Goal: Transaction & Acquisition: Register for event/course

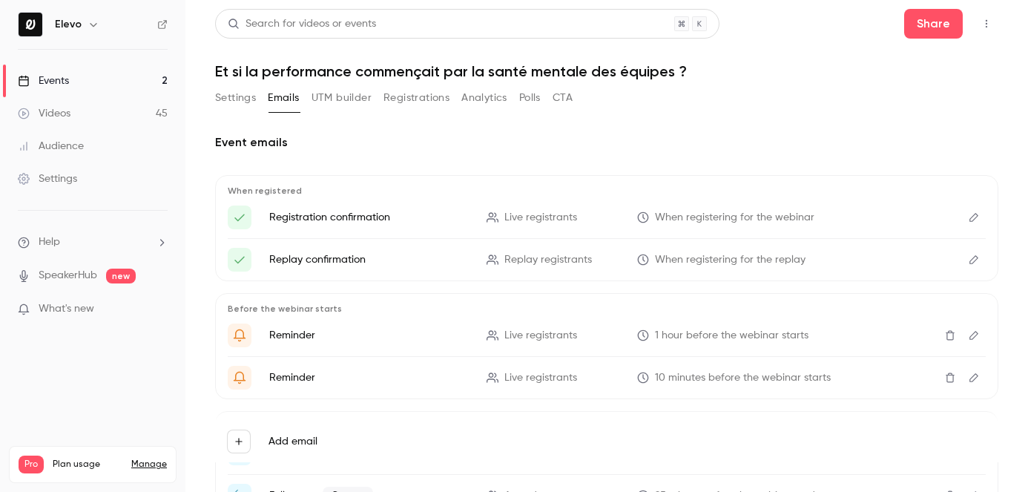
click at [117, 83] on link "Events 2" at bounding box center [92, 81] width 185 height 33
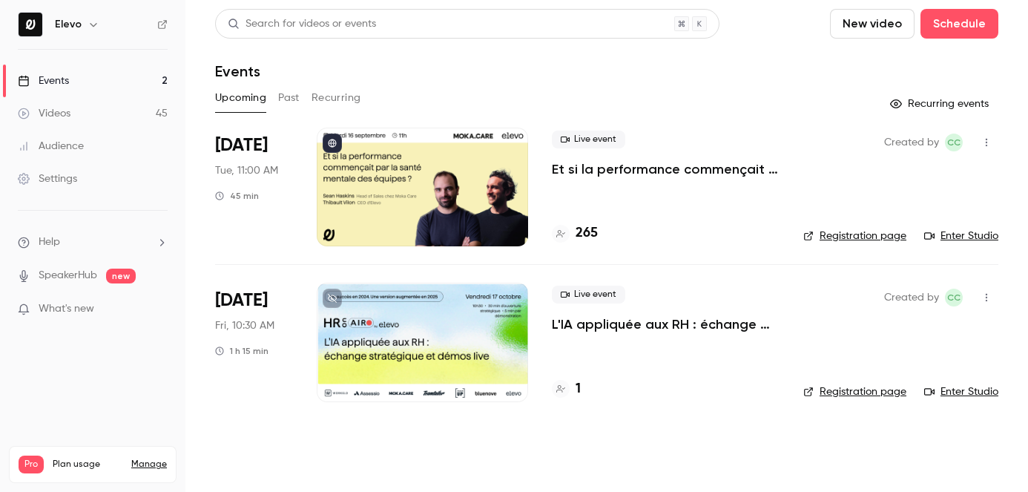
click at [663, 344] on div "Live event L'IA appliquée aux RH : échange stratégique et démos live. 1" at bounding box center [666, 342] width 228 height 119
click at [975, 393] on link "Enter Studio" at bounding box center [961, 391] width 74 height 15
click at [968, 231] on link "Enter Studio" at bounding box center [961, 235] width 74 height 15
click at [962, 239] on link "Enter Studio" at bounding box center [961, 235] width 74 height 15
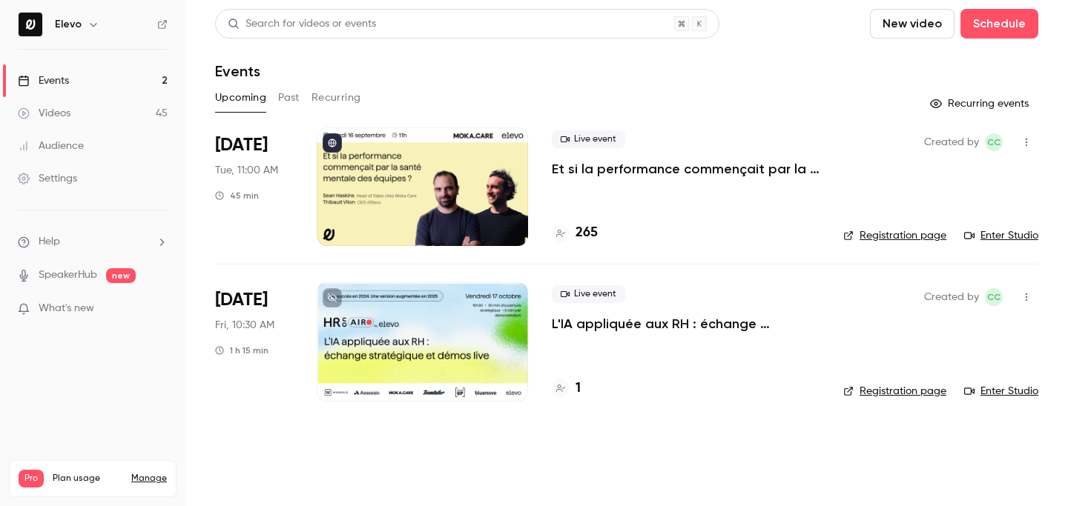
click at [898, 234] on link "Registration page" at bounding box center [894, 235] width 103 height 15
